Goal: Obtain resource: Obtain resource

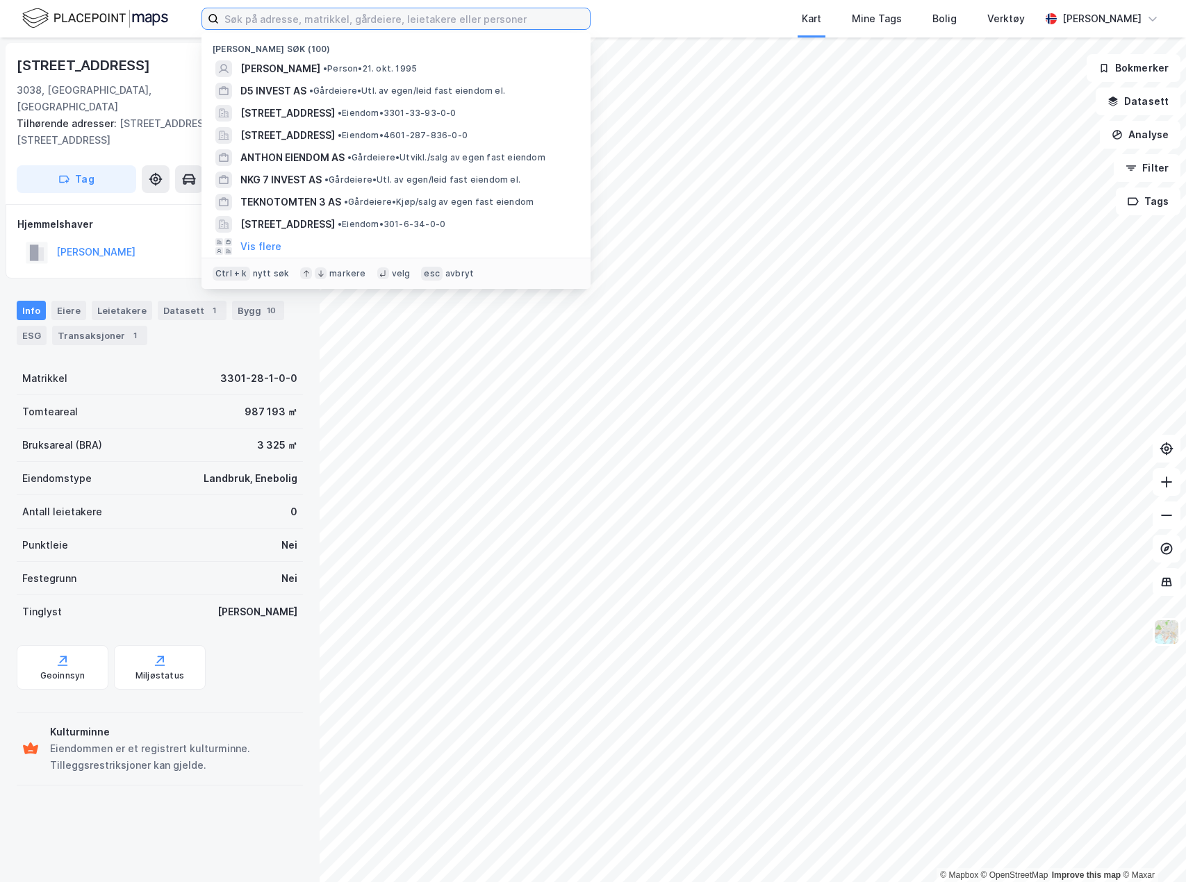
click at [305, 21] on input at bounding box center [404, 18] width 371 height 21
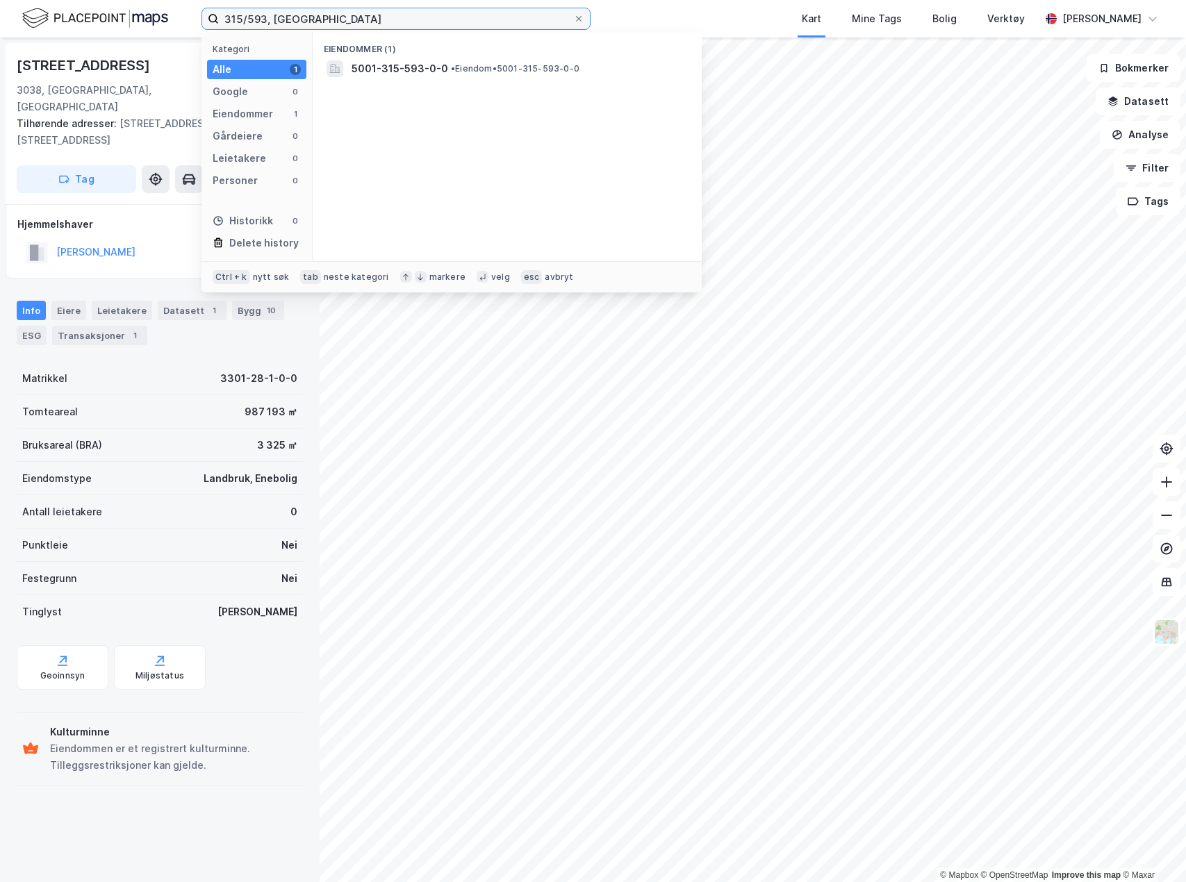
type input "315/593, [GEOGRAPHIC_DATA]"
drag, startPoint x: 415, startPoint y: 52, endPoint x: 429, endPoint y: 64, distance: 17.7
click at [418, 54] on div "Eiendommer (1)" at bounding box center [507, 45] width 389 height 25
click at [429, 65] on span "5001-315-593-0-0" at bounding box center [399, 68] width 97 height 17
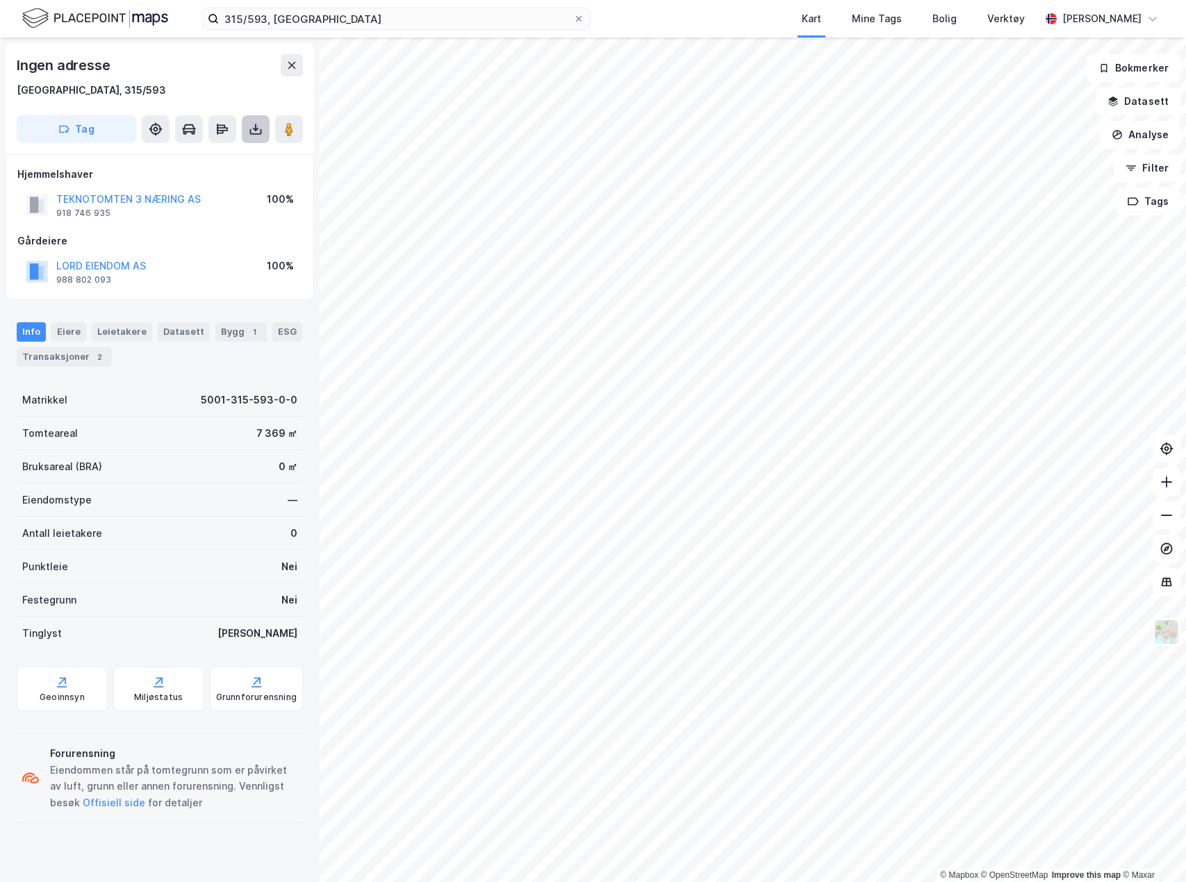
click at [256, 126] on icon at bounding box center [256, 129] width 14 height 14
click at [251, 151] on div "Last ned grunnbok" at bounding box center [196, 157] width 148 height 22
